Goal: Find specific fact: Find specific fact

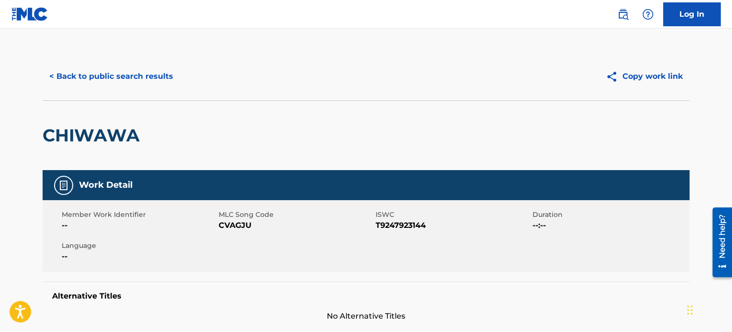
click at [54, 76] on button "< Back to public search results" at bounding box center [111, 77] width 137 height 24
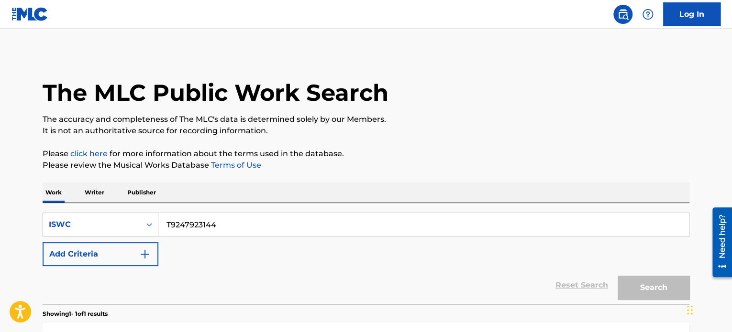
scroll to position [133, 0]
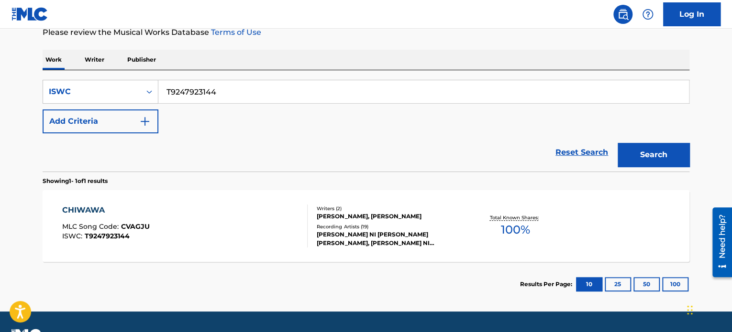
click at [197, 93] on input "T9247923144" at bounding box center [423, 91] width 530 height 23
paste input "020784876"
type input "T9020784876"
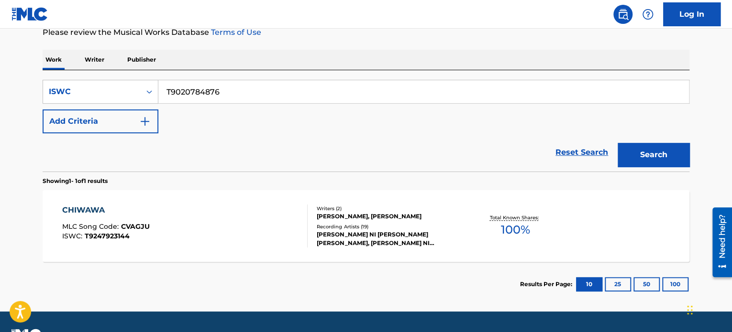
click at [666, 158] on button "Search" at bounding box center [653, 155] width 72 height 24
click at [174, 220] on div "SPACE COWBOY MLC Song Code : S12519 ISWC : T9020784876" at bounding box center [185, 226] width 246 height 43
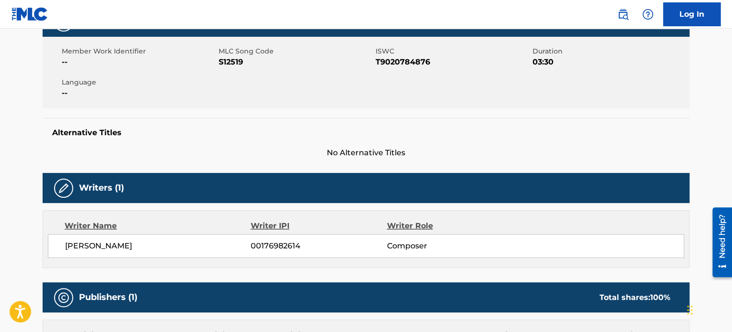
scroll to position [239, 0]
